Goal: Task Accomplishment & Management: Use online tool/utility

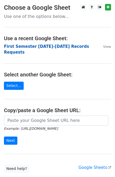
click at [59, 46] on strong "First Semester [DATE]-[DATE] Records Requests" at bounding box center [46, 49] width 85 height 11
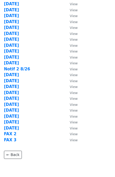
scroll to position [112, 0]
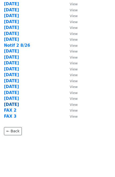
click at [13, 103] on strong "9/11/25" at bounding box center [11, 104] width 15 height 5
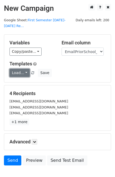
click at [18, 69] on link "Load..." at bounding box center [19, 73] width 20 height 8
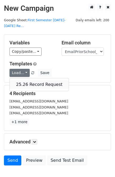
click at [41, 80] on link "25.26 Record Request" at bounding box center [39, 84] width 59 height 8
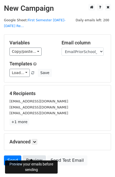
click at [30, 156] on link "Preview" at bounding box center [34, 161] width 23 height 10
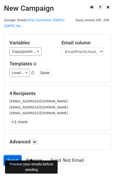
click at [12, 156] on link "Send" at bounding box center [12, 161] width 17 height 10
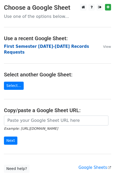
click at [54, 46] on strong "First Semester 2025-2026 Records Requests" at bounding box center [46, 49] width 85 height 11
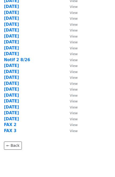
scroll to position [112, 0]
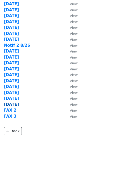
click at [9, 105] on strong "[DATE]" at bounding box center [11, 104] width 15 height 5
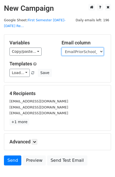
click at [89, 48] on select "User ID Last Name First Name Start Year Enrollment Date Birthday_Age Reported G…" at bounding box center [82, 52] width 42 height 8
select select "FaxPriorSchool1_2021"
click at [61, 48] on select "User ID Last Name First Name Start Year Enrollment Date Birthday_Age Reported G…" at bounding box center [82, 52] width 42 height 8
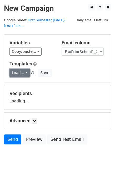
click at [17, 69] on link "Load..." at bounding box center [19, 73] width 20 height 8
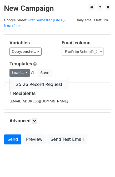
click at [28, 80] on link "25.26 Record Request" at bounding box center [39, 84] width 59 height 8
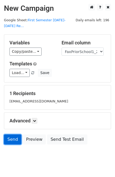
click at [12, 135] on link "Send" at bounding box center [12, 140] width 17 height 10
